Goal: Use online tool/utility

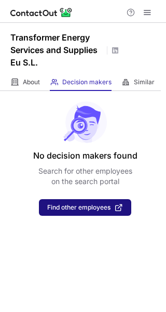
click at [84, 210] on span "Find other employees" at bounding box center [85, 207] width 76 height 8
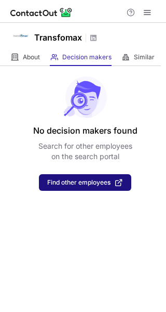
click at [75, 183] on span "Find other employees" at bounding box center [78, 182] width 63 height 7
